Goal: Information Seeking & Learning: Learn about a topic

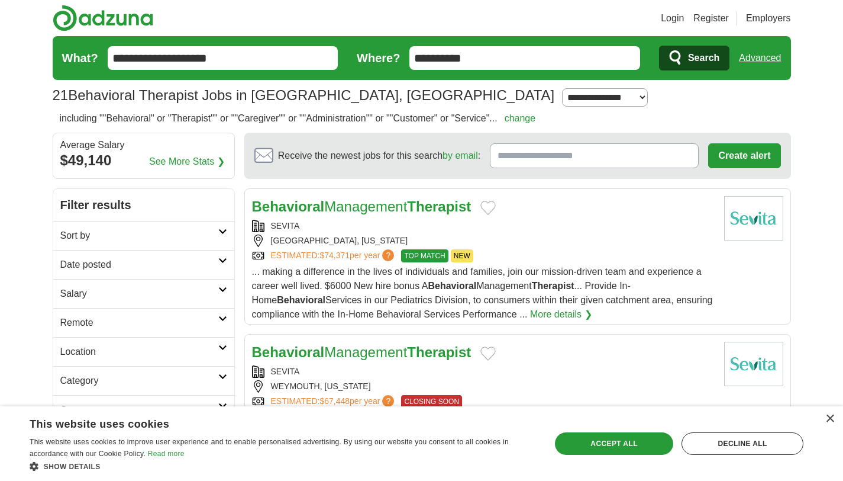
click at [442, 245] on div "[GEOGRAPHIC_DATA], [US_STATE]" at bounding box center [483, 240] width 463 height 12
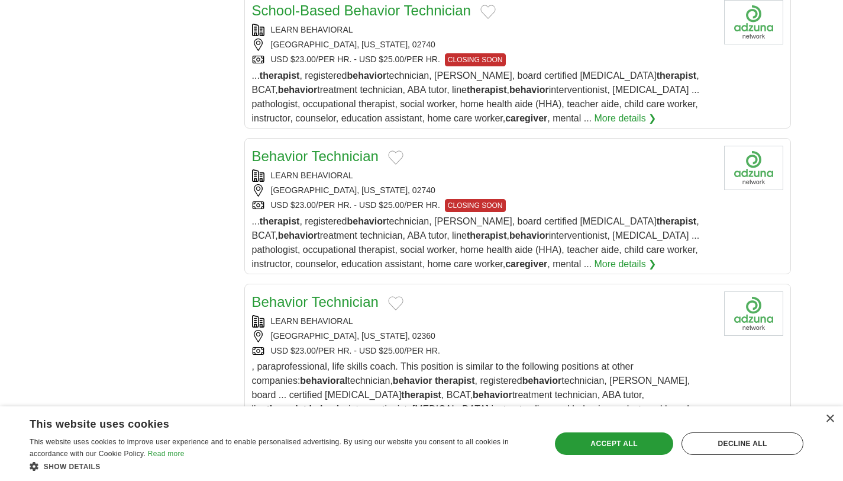
scroll to position [1332, 0]
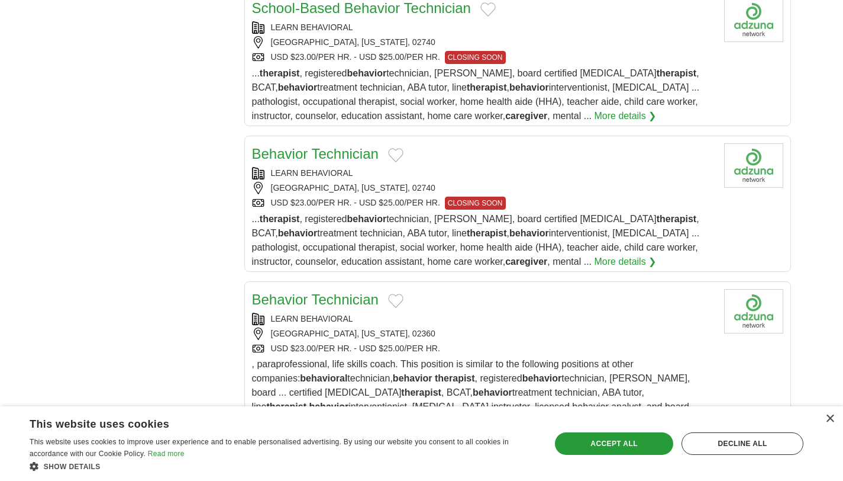
click at [590, 342] on div "USD $23.00/PER HR. - USD $25.00/PER HR." at bounding box center [483, 348] width 463 height 12
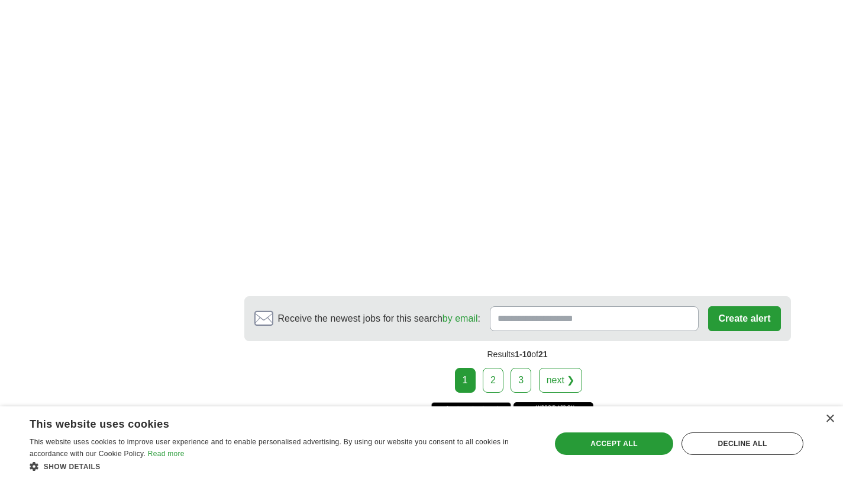
scroll to position [2020, 0]
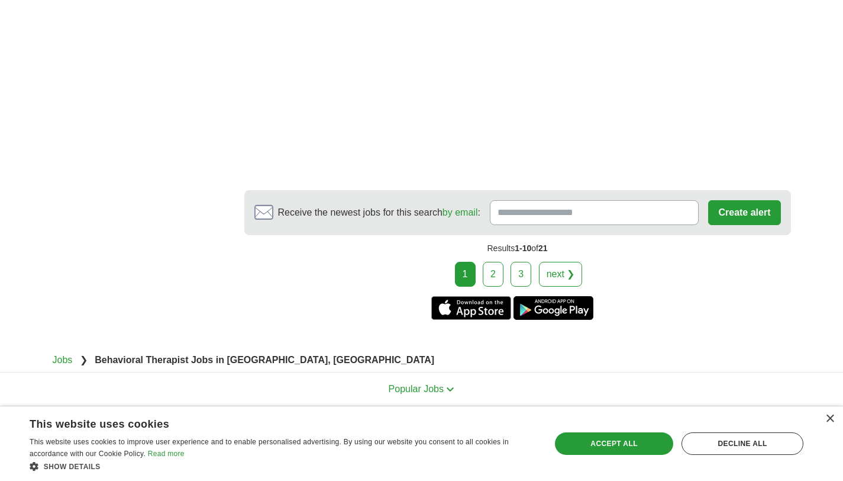
click at [500, 262] on link "2" at bounding box center [493, 274] width 21 height 25
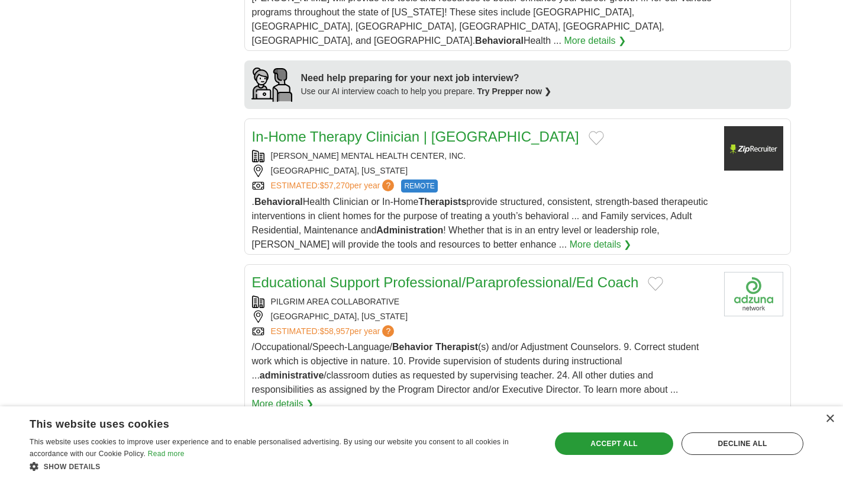
scroll to position [1184, 0]
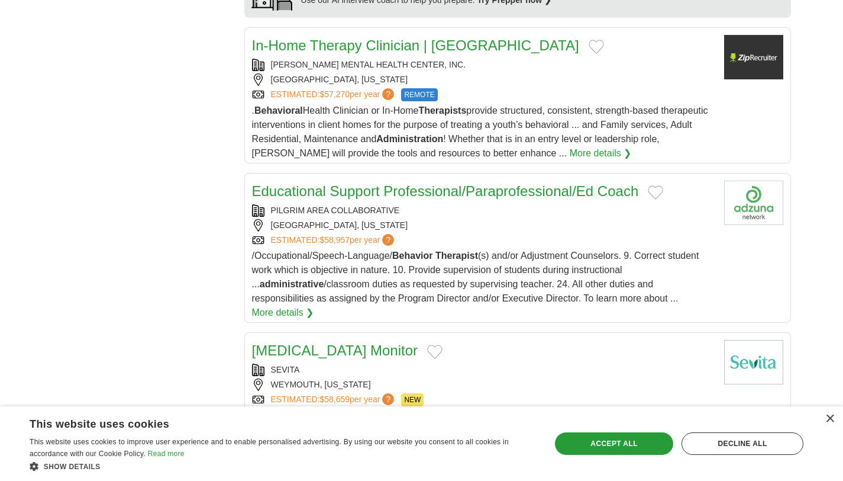
click at [621, 219] on div "[GEOGRAPHIC_DATA], [US_STATE]" at bounding box center [483, 225] width 463 height 12
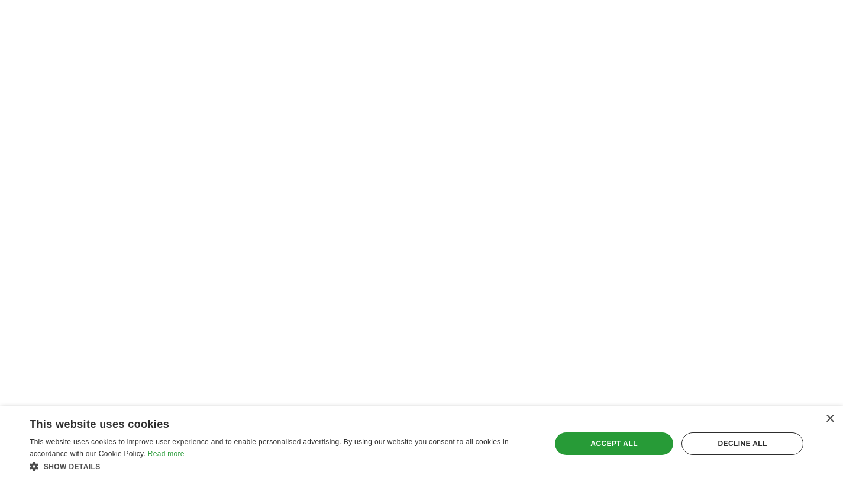
scroll to position [2133, 0]
click at [558, 472] on link "3" at bounding box center [555, 484] width 21 height 25
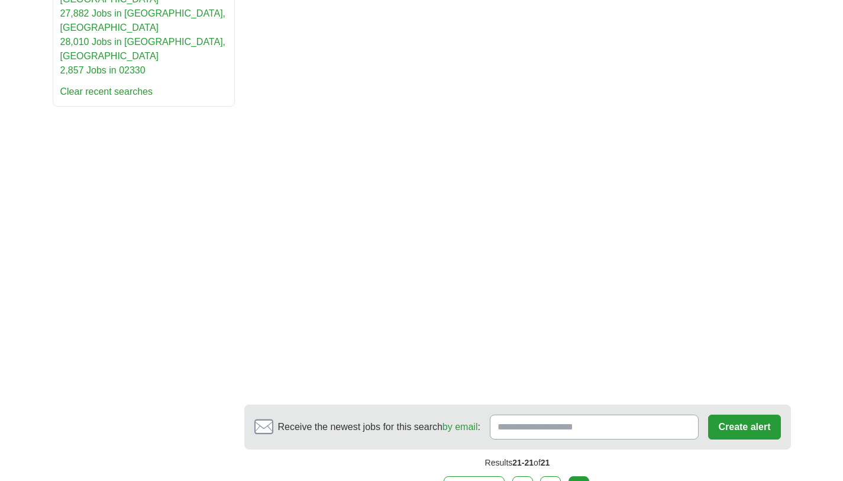
scroll to position [833, 0]
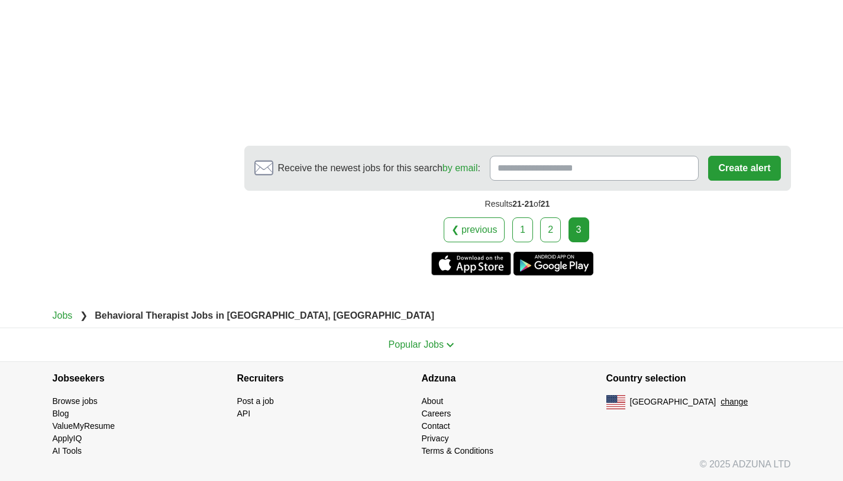
click at [521, 225] on link "1" at bounding box center [523, 229] width 21 height 25
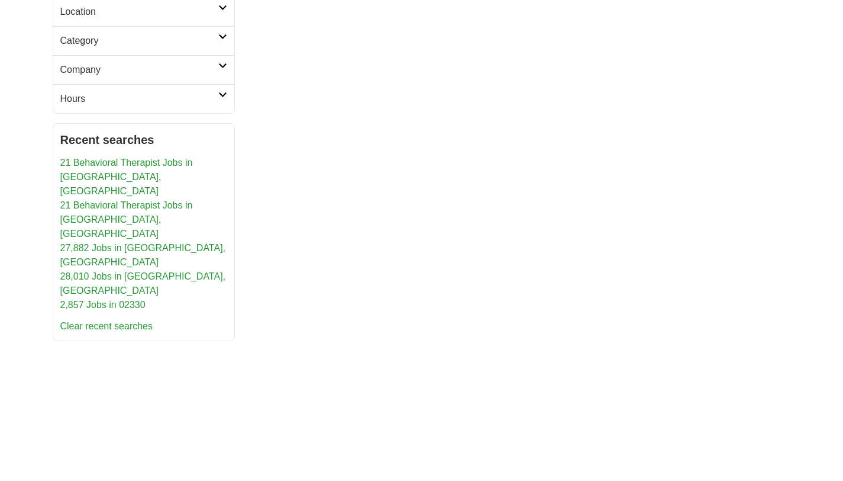
scroll to position [336, 0]
